Goal: Register for event/course

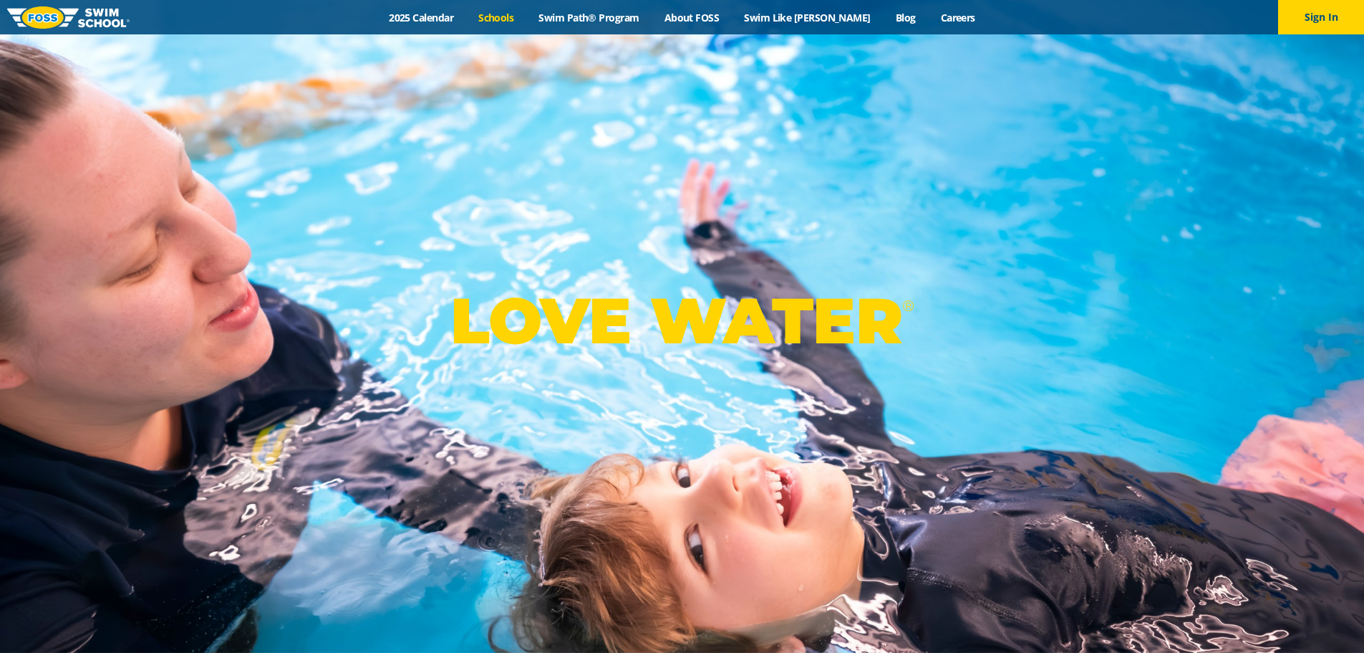
click at [514, 16] on link "Schools" at bounding box center [496, 18] width 60 height 14
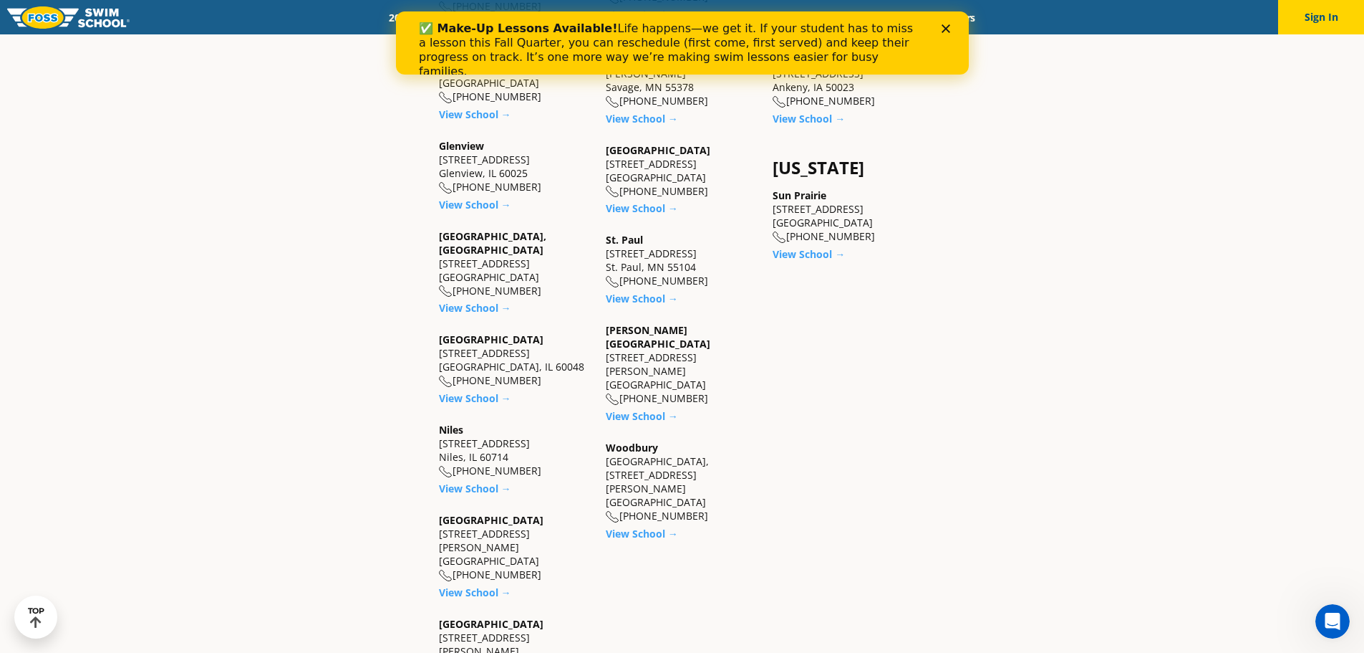
scroll to position [1003, 0]
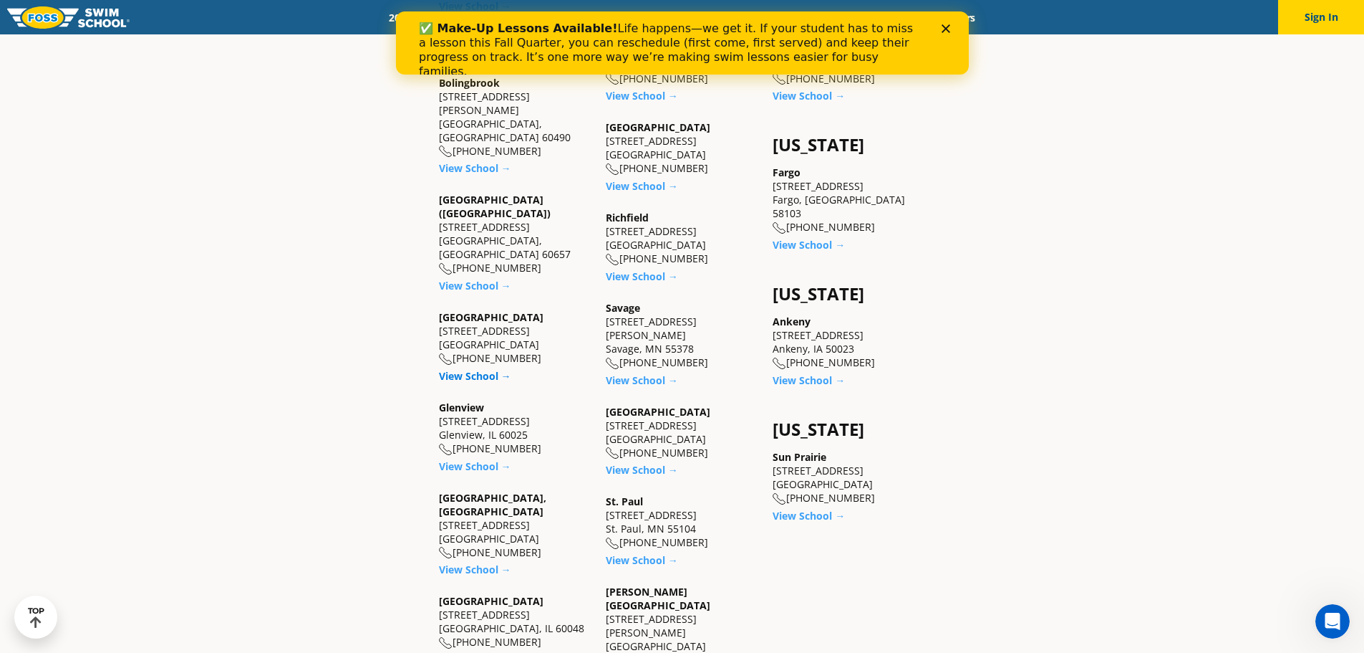
click at [468, 369] on link "View School →" at bounding box center [475, 376] width 72 height 14
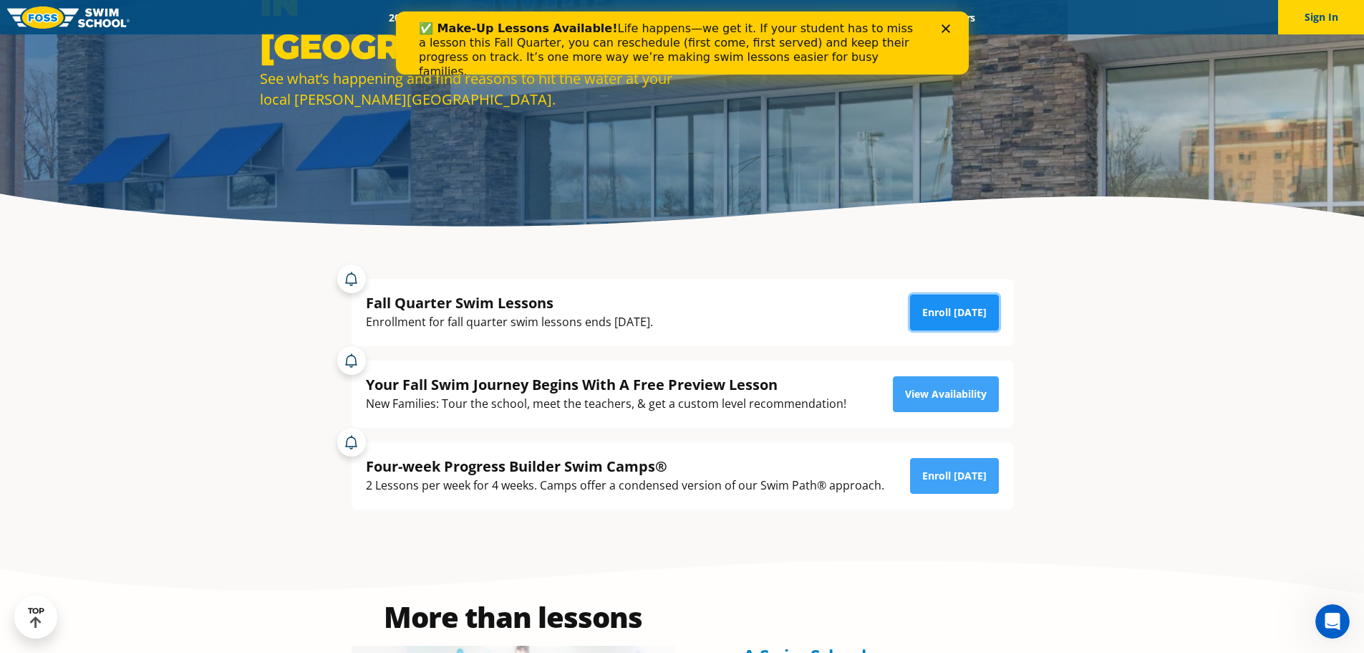
click at [930, 317] on link "Enroll Today" at bounding box center [954, 312] width 89 height 36
